Goal: Information Seeking & Learning: Check status

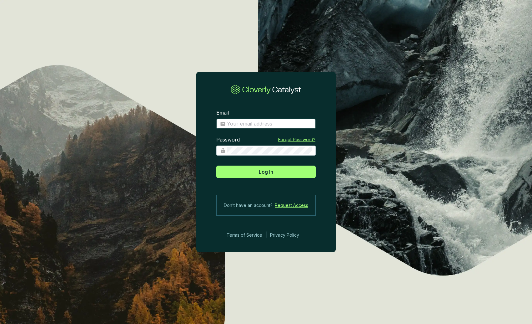
click at [261, 124] on input "Email" at bounding box center [269, 123] width 85 height 7
click at [0, 323] on com-1password-button at bounding box center [0, 324] width 0 height 0
type input "[PERSON_NAME][EMAIL_ADDRESS][PERSON_NAME][DOMAIN_NAME]"
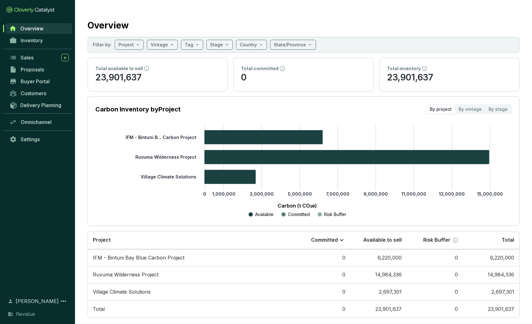
scroll to position [10, 0]
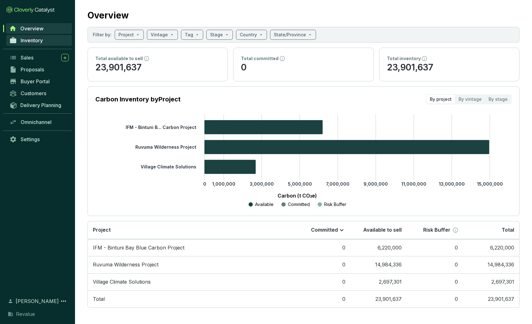
click at [36, 40] on span "Inventory" at bounding box center [32, 40] width 22 height 6
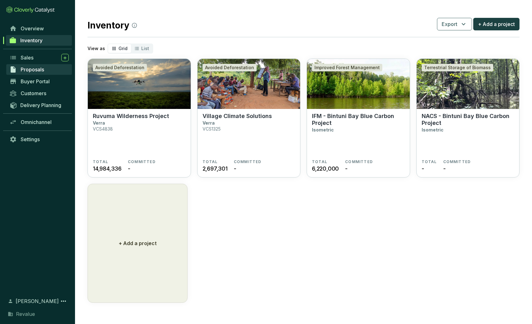
click at [43, 68] on span "Proposals" at bounding box center [32, 69] width 23 height 6
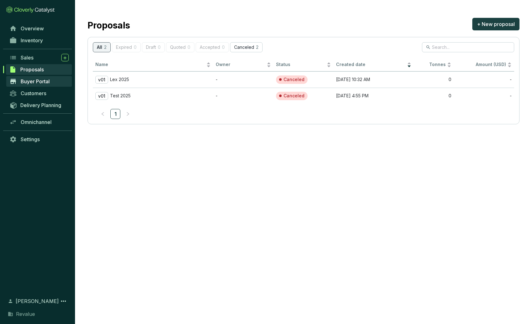
click at [43, 84] on span "Buyer Portal" at bounding box center [35, 81] width 29 height 6
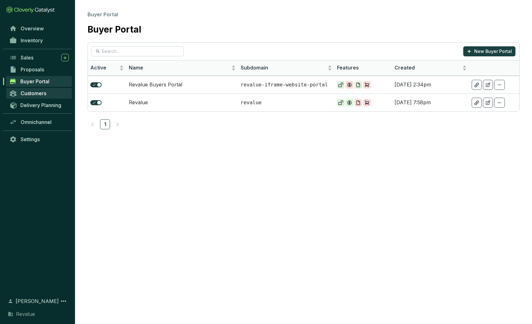
click at [36, 93] on span "Customers" at bounding box center [34, 93] width 26 height 6
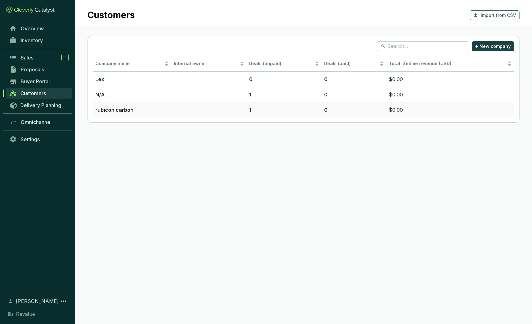
click at [121, 110] on p "rubicon carbon" at bounding box center [131, 110] width 73 height 8
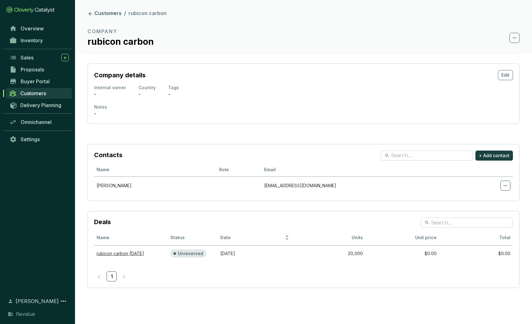
click at [253, 296] on section "Contacts + Add contact Name Role Email [PERSON_NAME] [PERSON_NAME][EMAIL_ADDRES…" at bounding box center [303, 216] width 457 height 164
click at [130, 253] on link "rubicon carbon [DATE]" at bounding box center [121, 252] width 48 height 5
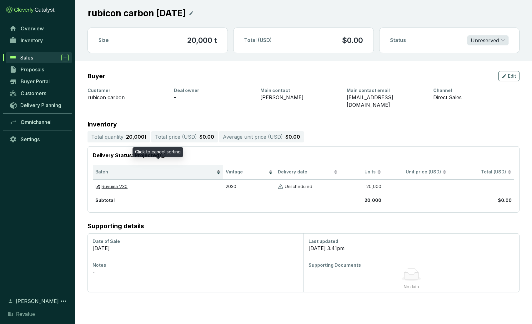
click at [175, 168] on div "Batch" at bounding box center [157, 172] width 125 height 8
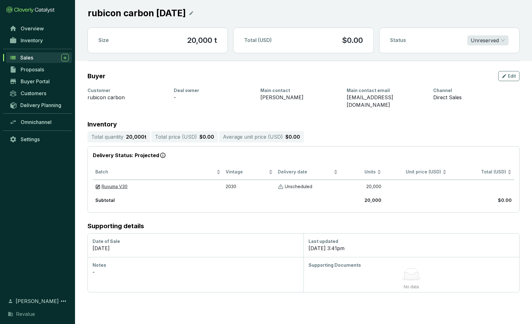
click at [84, 156] on section "Buyer Edit Customer rubicon carbon Deal owner - Main contact [PERSON_NAME] Main…" at bounding box center [303, 176] width 457 height 231
click at [141, 69] on section "Buyer Edit Customer rubicon carbon Deal owner - Main contact [PERSON_NAME] Main…" at bounding box center [303, 176] width 457 height 231
